Goal: Task Accomplishment & Management: Use online tool/utility

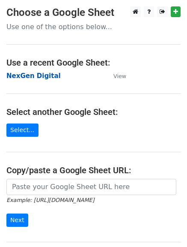
click at [48, 72] on strong "NexGen Digital" at bounding box center [33, 76] width 54 height 8
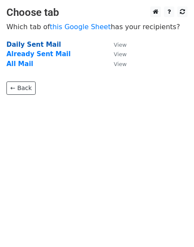
click at [39, 42] on strong "Daily Sent Mail" at bounding box center [33, 45] width 54 height 8
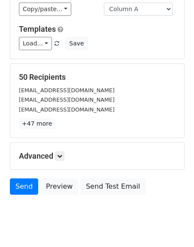
scroll to position [100, 0]
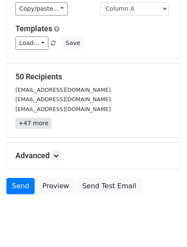
click at [31, 120] on link "+47 more" at bounding box center [33, 123] width 36 height 11
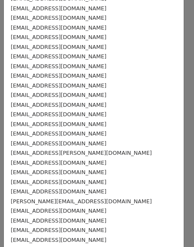
scroll to position [313, 0]
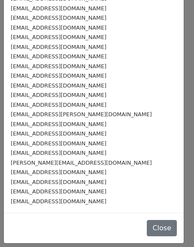
click at [56, 147] on div "[EMAIL_ADDRESS][DOMAIN_NAME]" at bounding box center [94, 144] width 166 height 10
click at [46, 171] on small "[EMAIL_ADDRESS][DOMAIN_NAME]" at bounding box center [59, 172] width 96 height 6
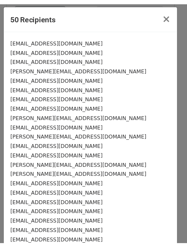
scroll to position [0, 0]
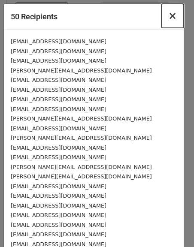
click at [168, 17] on span "×" at bounding box center [172, 16] width 9 height 12
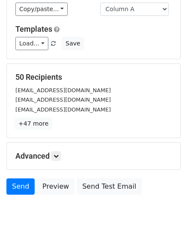
scroll to position [120, 0]
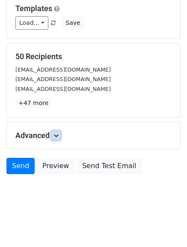
click at [59, 135] on icon at bounding box center [56, 135] width 5 height 5
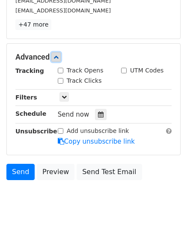
scroll to position [204, 0]
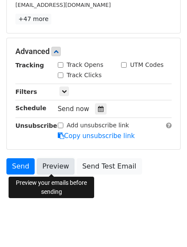
click at [54, 171] on link "Preview" at bounding box center [56, 166] width 38 height 16
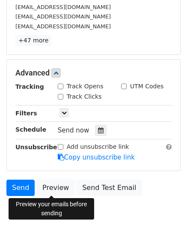
scroll to position [181, 0]
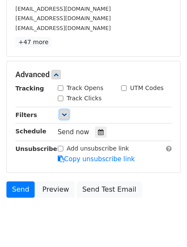
click at [66, 116] on icon at bounding box center [64, 114] width 5 height 5
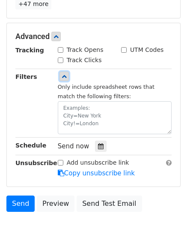
scroll to position [256, 0]
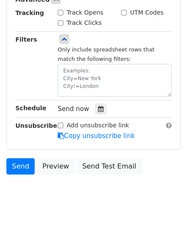
click at [69, 110] on span "Send now" at bounding box center [74, 109] width 32 height 8
click at [95, 105] on div at bounding box center [101, 108] width 12 height 11
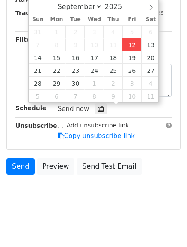
type input "2025-09-12 13:04"
type input "01"
type input "04"
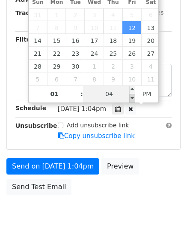
type input "2025-09-12 13:59"
type input "01"
type input "59"
click at [135, 97] on span at bounding box center [133, 98] width 6 height 9
type input "2025-09-12 14:00"
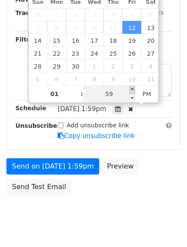
type input "02"
type input "00"
click at [133, 92] on span at bounding box center [133, 89] width 6 height 9
type input "2025-09-12 14:05"
type input "05"
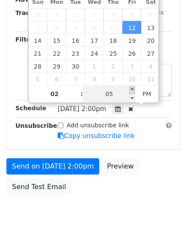
scroll to position [222, 0]
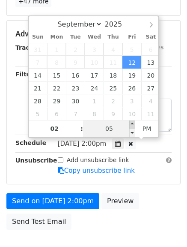
click at [133, 92] on div "September October November December 2025 Sun Mon Tue Wed Thu Fri Sat 31 1 2 3 4…" at bounding box center [94, 76] width 132 height 123
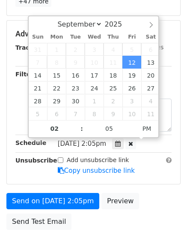
scroll to position [256, 0]
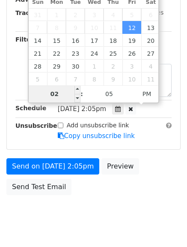
click at [68, 91] on input "02" at bounding box center [55, 93] width 52 height 17
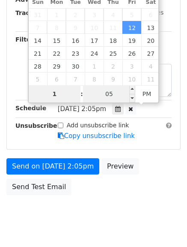
type input "1"
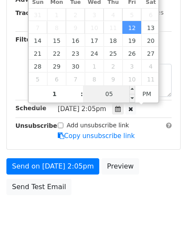
type input "2025-09-12 13:05"
type input "01"
click at [110, 93] on input "05" at bounding box center [109, 93] width 52 height 17
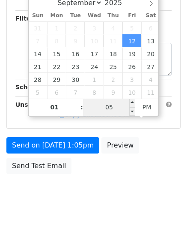
scroll to position [222, 0]
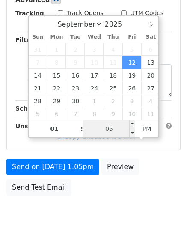
type input "8"
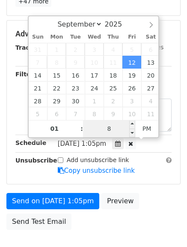
scroll to position [256, 0]
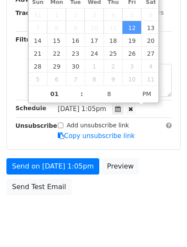
type input "2025-09-12 13:08"
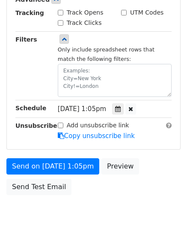
click at [161, 160] on div "Send on Sep 12 at 1:05pm Preview Send Test Email" at bounding box center [93, 178] width 187 height 41
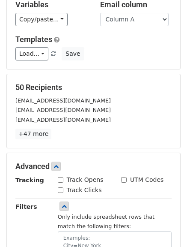
scroll to position [0, 0]
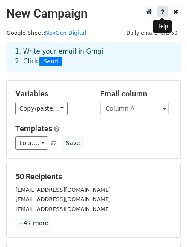
click at [161, 15] on icon at bounding box center [162, 12] width 3 height 6
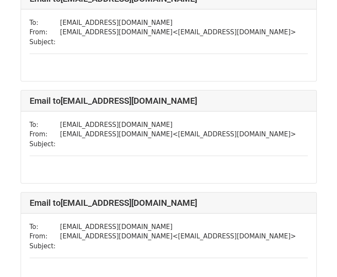
scroll to position [536, 0]
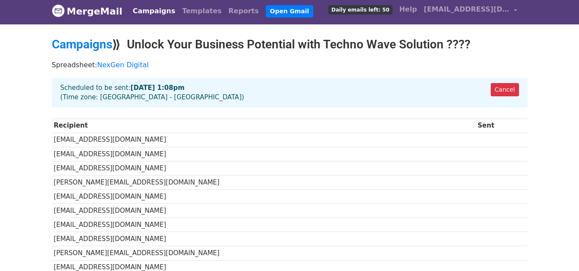
scroll to position [3, 0]
